Goal: Contribute content: Add original content to the website for others to see

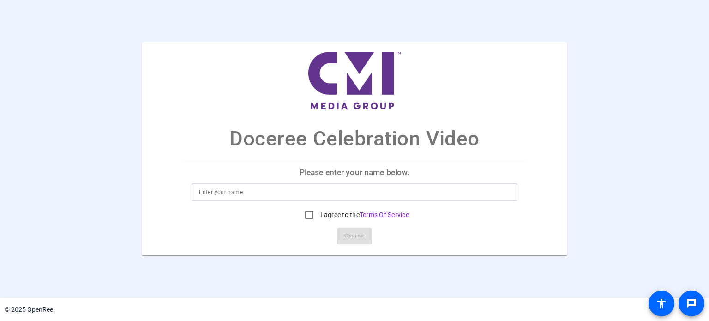
click at [231, 193] on input at bounding box center [354, 191] width 310 height 11
type input "[PERSON_NAME]"
click at [308, 215] on input "I agree to the Terms Of Service" at bounding box center [309, 214] width 18 height 18
checkbox input "true"
click at [367, 238] on span at bounding box center [354, 236] width 35 height 22
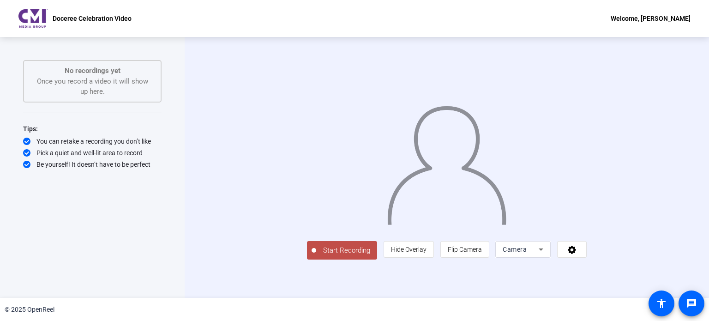
scroll to position [15, 0]
click at [538, 255] on div "Camera" at bounding box center [520, 249] width 36 height 11
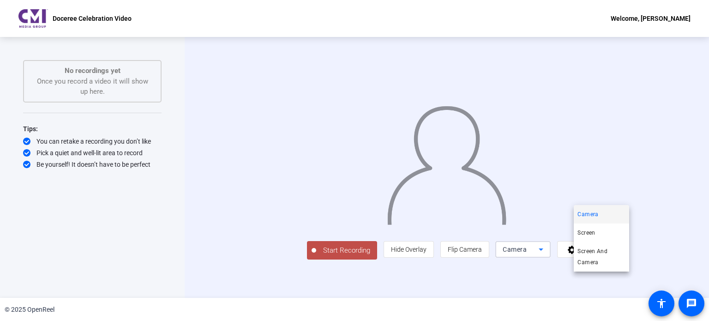
click at [497, 282] on div at bounding box center [354, 160] width 709 height 321
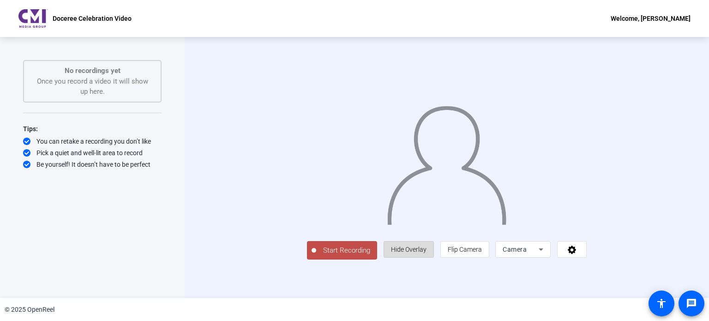
click at [426, 253] on span "Hide Overlay" at bounding box center [409, 248] width 36 height 7
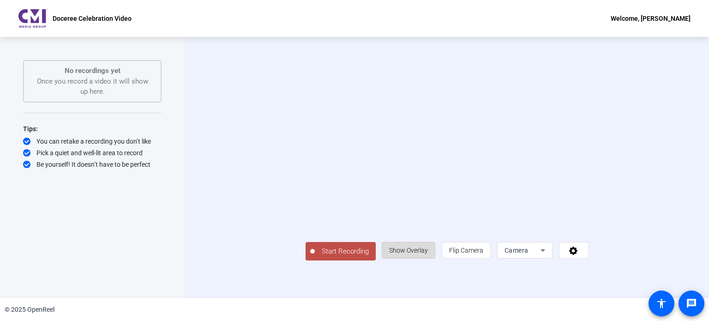
click at [428, 254] on span "Show Overlay" at bounding box center [408, 249] width 39 height 7
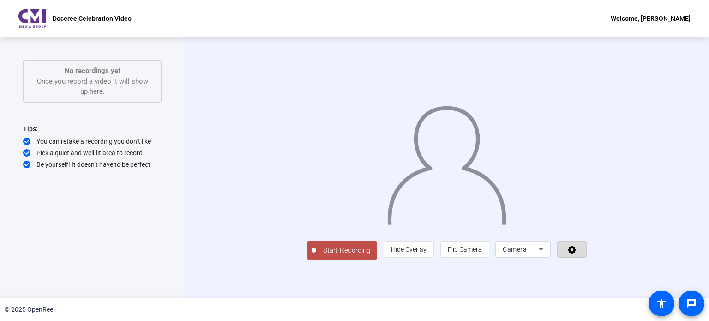
click at [576, 254] on icon at bounding box center [571, 249] width 8 height 8
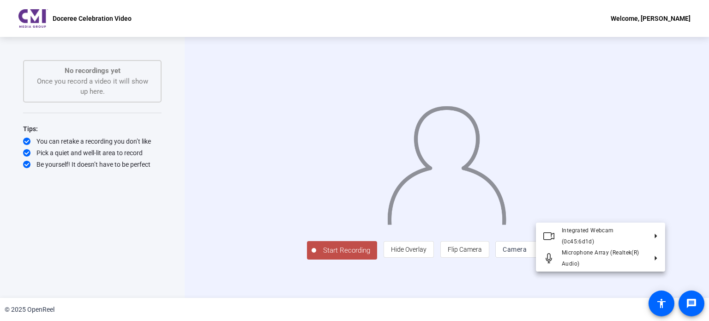
click at [573, 301] on div at bounding box center [354, 160] width 709 height 321
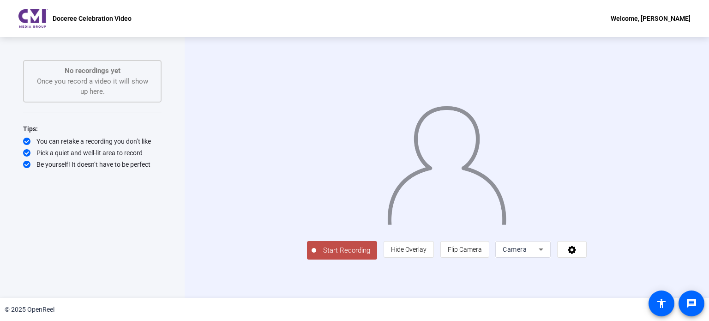
click at [546, 255] on icon at bounding box center [540, 249] width 11 height 11
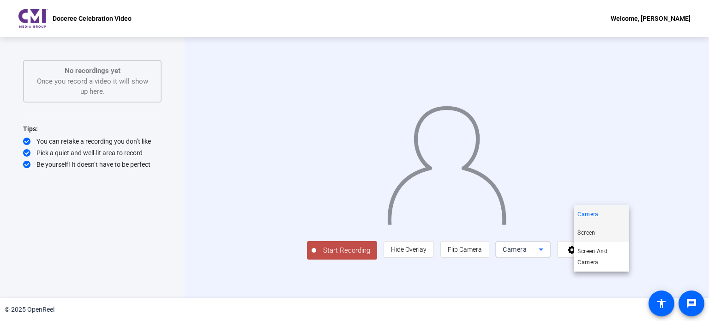
click at [592, 233] on span "Screen" at bounding box center [586, 232] width 18 height 11
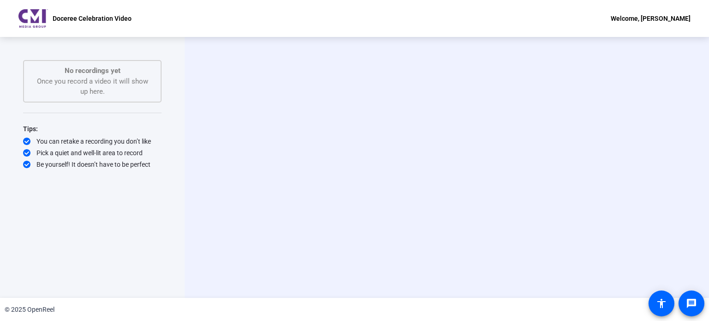
scroll to position [0, 0]
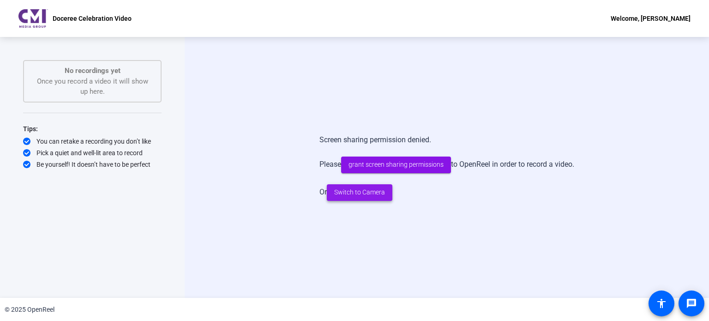
click at [372, 194] on span "Switch to Camera" at bounding box center [359, 192] width 51 height 10
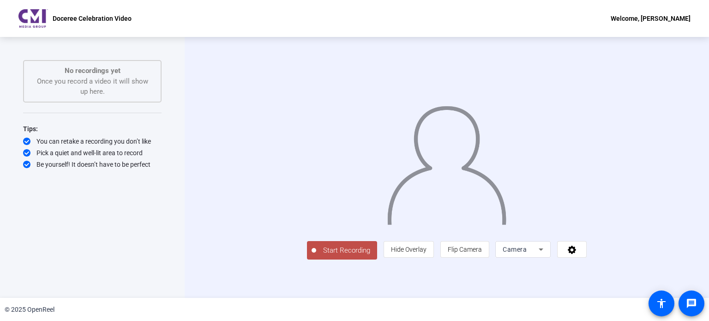
scroll to position [15, 0]
click at [316, 256] on span "Start Recording" at bounding box center [346, 250] width 61 height 11
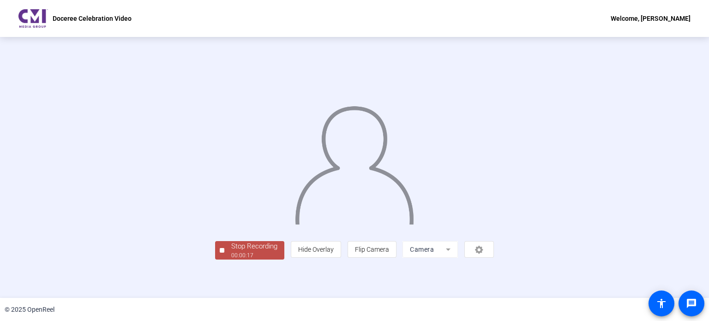
scroll to position [36, 0]
click at [231, 259] on div "00:00:18" at bounding box center [254, 255] width 46 height 8
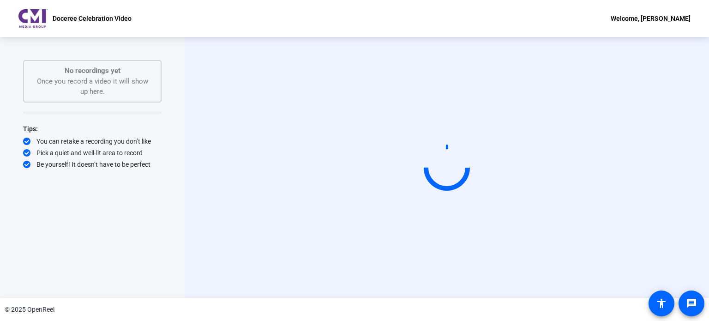
scroll to position [0, 0]
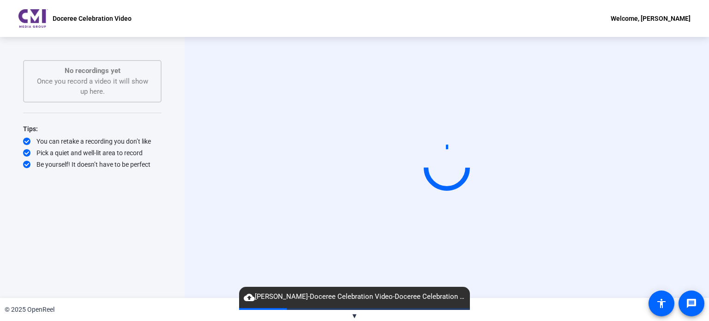
click at [692, 155] on div "Start Recording" at bounding box center [447, 167] width 524 height 261
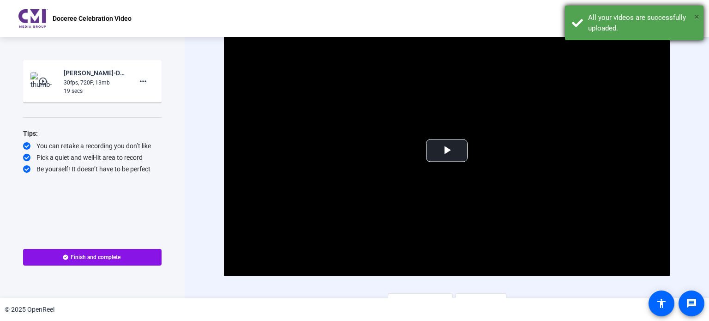
click at [696, 17] on span "×" at bounding box center [696, 16] width 5 height 11
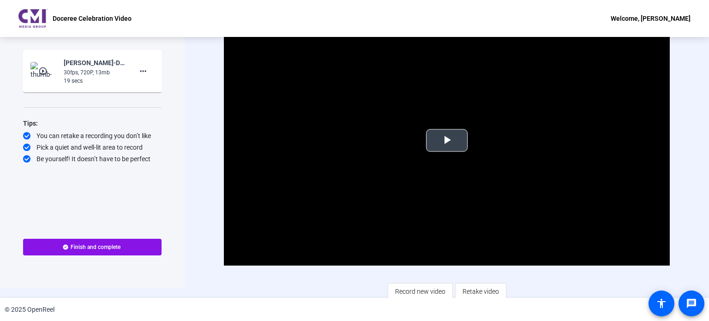
scroll to position [13, 0]
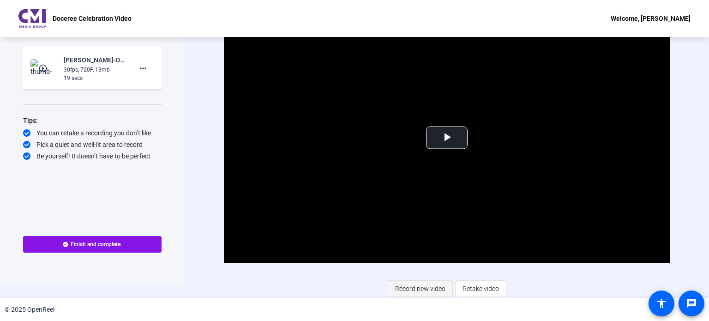
click at [428, 291] on span "Record new video" at bounding box center [420, 289] width 50 height 18
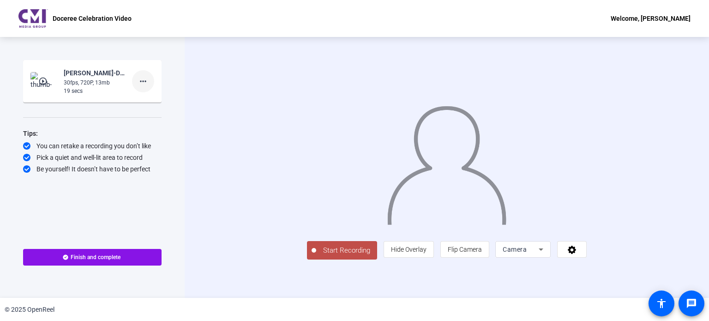
click at [142, 79] on mat-icon "more_horiz" at bounding box center [142, 81] width 11 height 11
click at [150, 101] on span "Delete clip" at bounding box center [157, 100] width 37 height 11
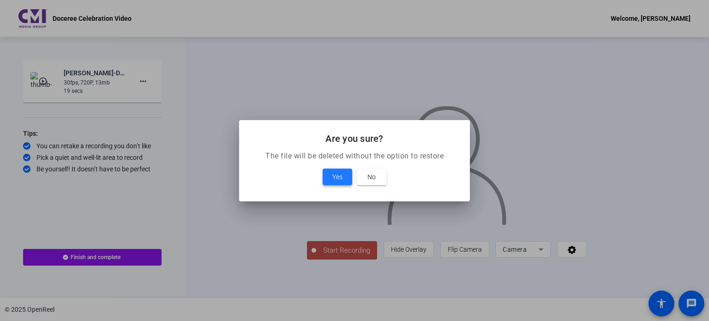
click at [332, 173] on span "Yes" at bounding box center [337, 176] width 10 height 11
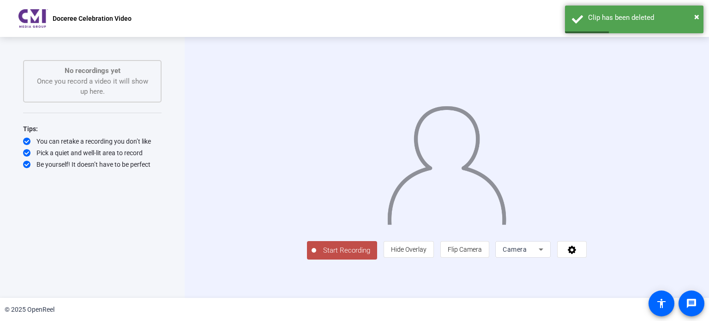
click at [316, 256] on span "Start Recording" at bounding box center [346, 250] width 61 height 11
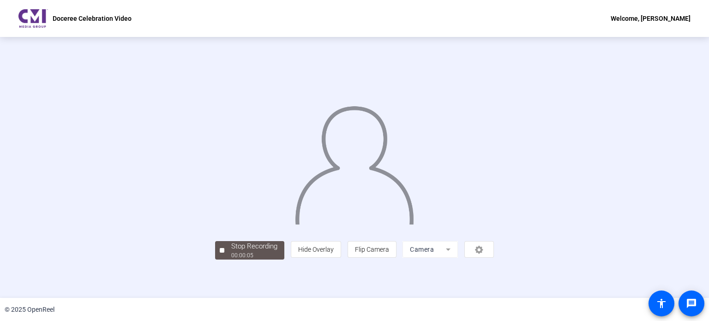
scroll to position [36, 0]
click at [231, 251] on div "Stop Recording" at bounding box center [254, 246] width 46 height 11
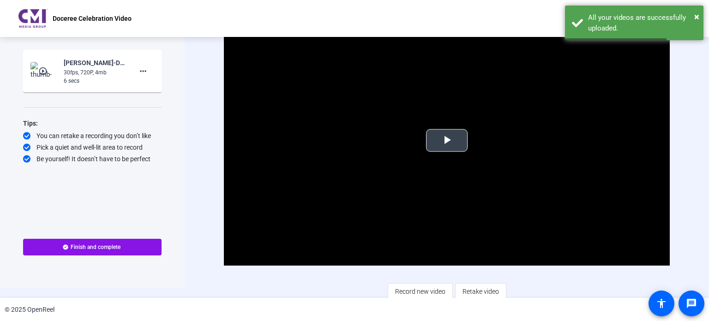
scroll to position [13, 0]
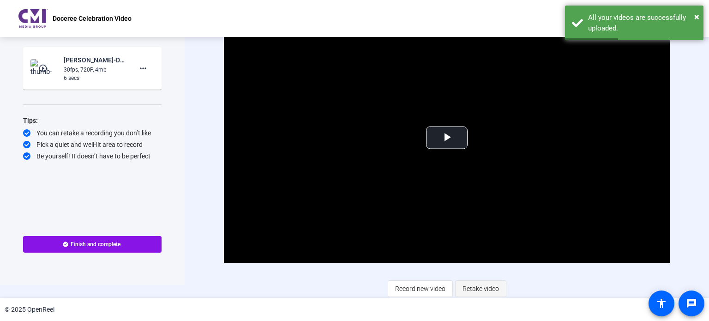
click at [468, 289] on span "Retake video" at bounding box center [480, 289] width 36 height 18
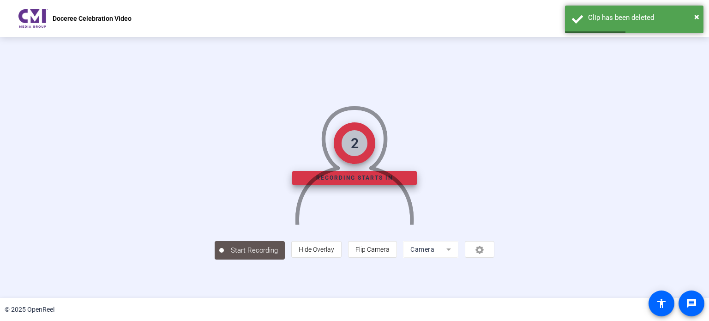
scroll to position [36, 0]
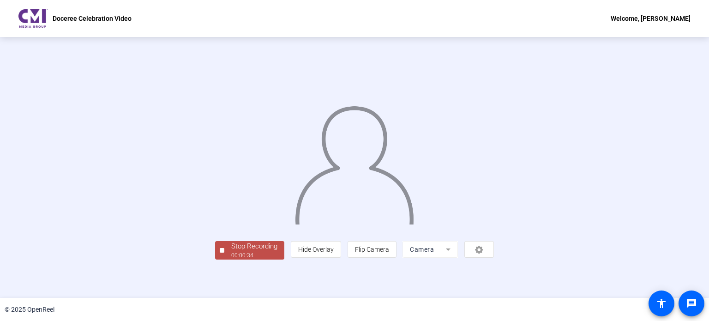
click at [231, 251] on div "Stop Recording" at bounding box center [254, 246] width 46 height 11
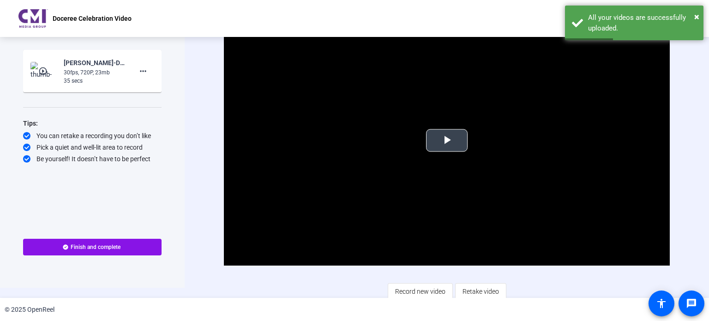
scroll to position [13, 0]
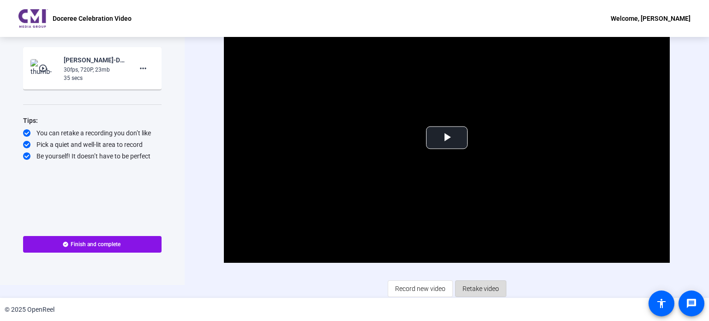
click at [490, 290] on span "Retake video" at bounding box center [480, 289] width 36 height 18
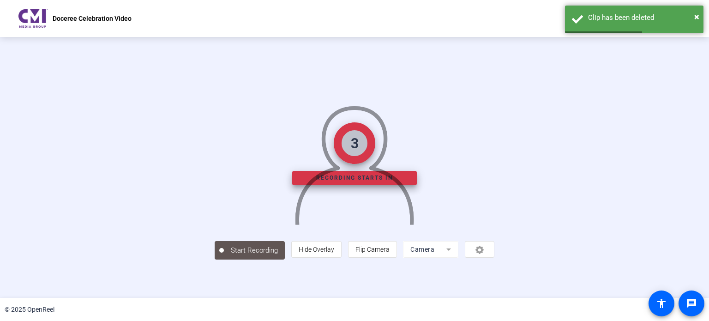
scroll to position [36, 0]
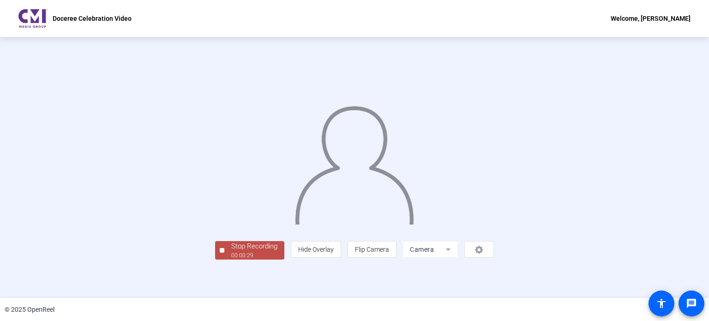
click at [231, 259] on div "00:00:29" at bounding box center [254, 255] width 46 height 8
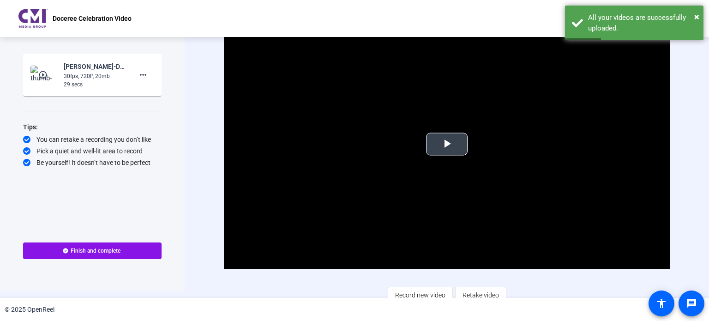
scroll to position [13, 0]
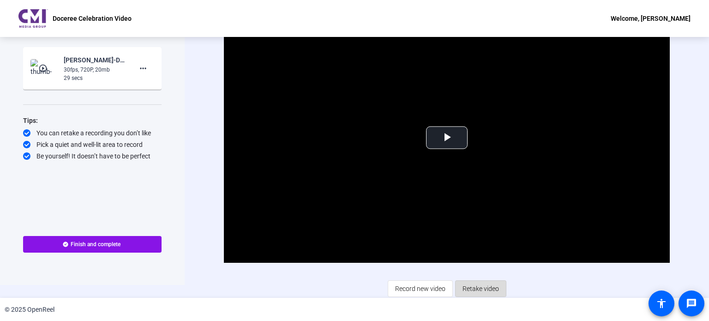
click at [482, 284] on span "Retake video" at bounding box center [480, 289] width 36 height 18
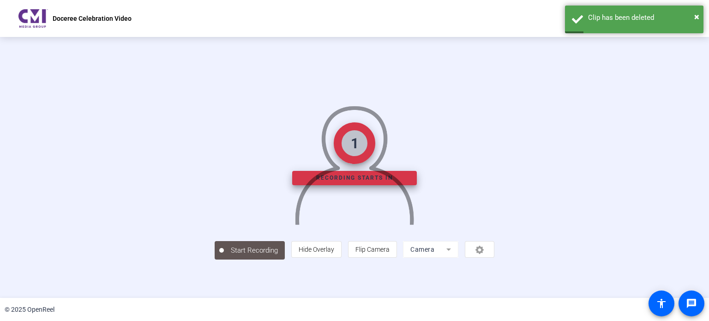
scroll to position [36, 0]
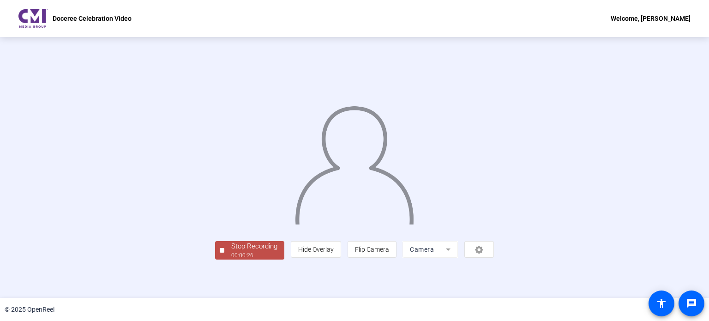
click at [231, 251] on div "Stop Recording" at bounding box center [254, 246] width 46 height 11
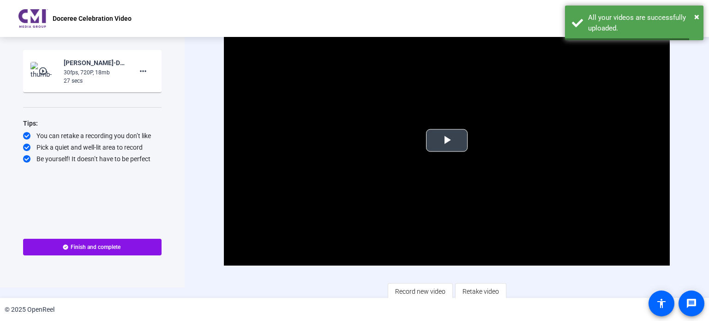
scroll to position [13, 0]
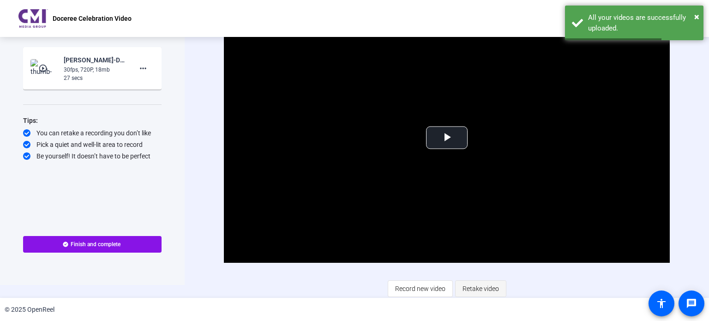
click at [476, 285] on span "Retake video" at bounding box center [480, 289] width 36 height 18
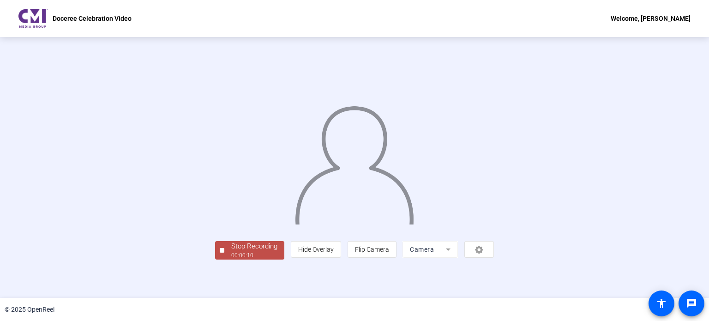
scroll to position [36, 0]
click at [231, 259] on div "00:00:10" at bounding box center [254, 255] width 46 height 8
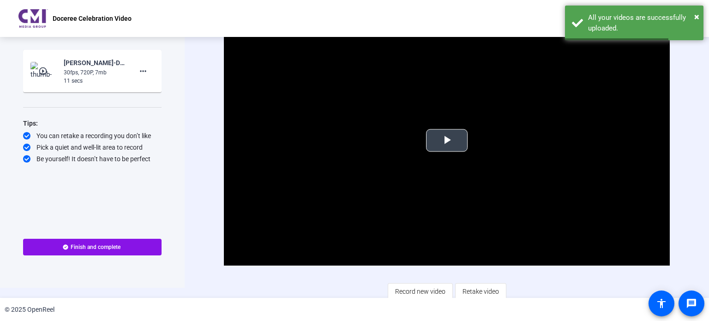
scroll to position [13, 0]
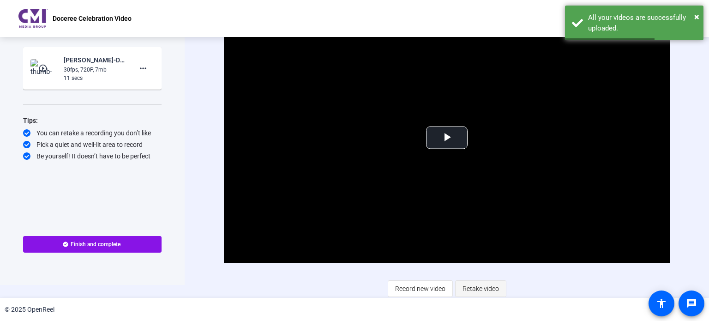
click at [485, 290] on span "Retake video" at bounding box center [480, 289] width 36 height 18
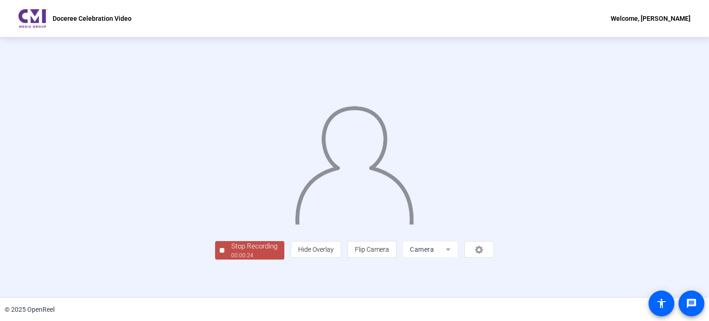
scroll to position [36, 0]
click at [231, 259] on div "00:00:25" at bounding box center [254, 255] width 46 height 8
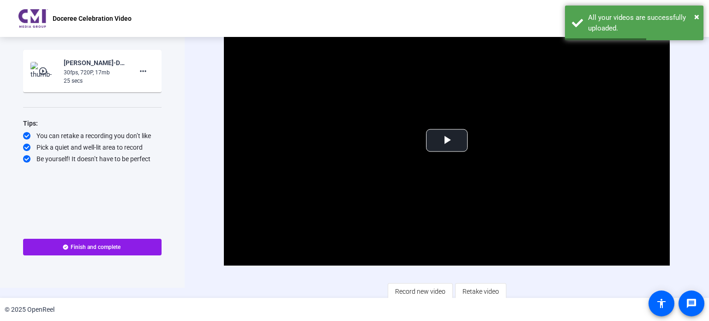
scroll to position [13, 0]
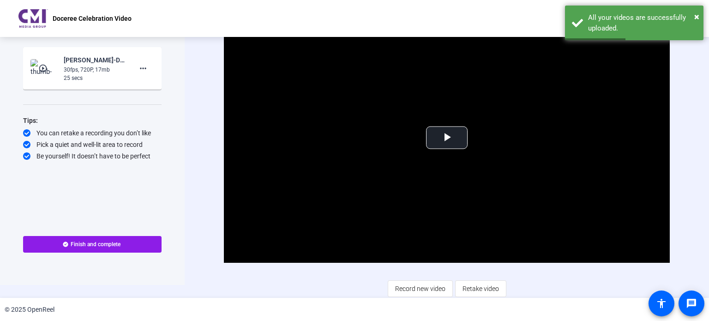
click at [88, 245] on span "Finish and complete" at bounding box center [96, 243] width 50 height 7
